Goal: Task Accomplishment & Management: Use online tool/utility

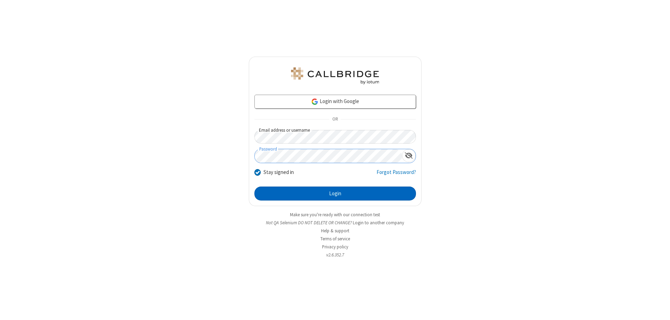
click at [335, 193] on button "Login" at bounding box center [335, 193] width 162 height 14
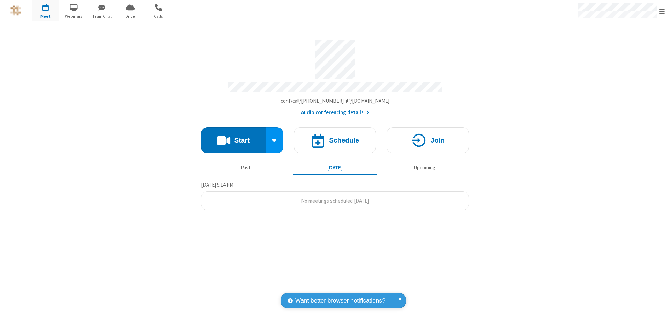
click at [233, 137] on button "Start" at bounding box center [233, 140] width 65 height 26
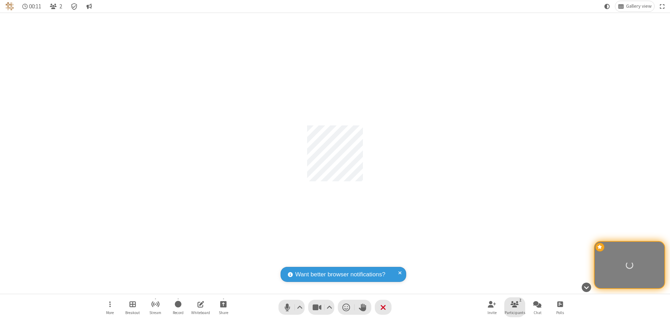
click at [515, 312] on span "Participants" at bounding box center [515, 312] width 21 height 4
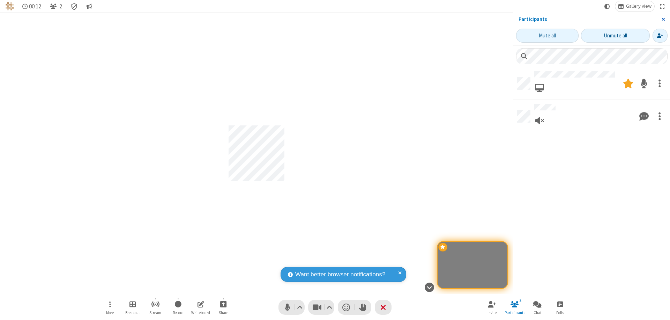
click at [663, 19] on span "Close sidebar" at bounding box center [663, 19] width 3 height 6
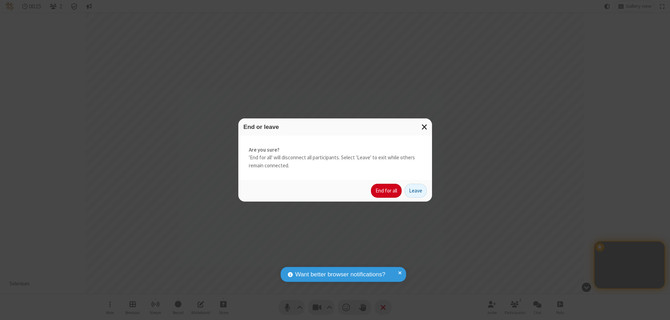
click at [387, 191] on button "End for all" at bounding box center [386, 191] width 31 height 14
